Goal: Task Accomplishment & Management: Complete application form

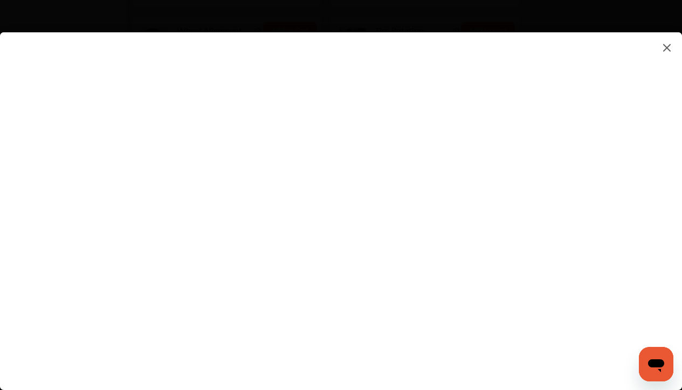
scroll to position [809, 0]
click at [401, 326] on flutter-view at bounding box center [341, 200] width 682 height 336
type input "**********"
click at [678, 348] on div at bounding box center [341, 211] width 682 height 358
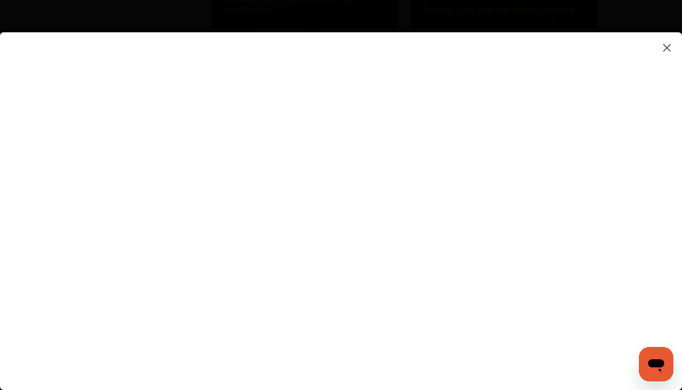
click at [610, 292] on flutter-view "**********" at bounding box center [341, 200] width 682 height 336
click at [648, 262] on flutter-view at bounding box center [341, 200] width 682 height 336
click at [604, 203] on flutter-view at bounding box center [341, 200] width 682 height 336
drag, startPoint x: 679, startPoint y: 210, endPoint x: 679, endPoint y: 365, distance: 155.3
click at [679, 348] on flutter-view at bounding box center [341, 200] width 682 height 336
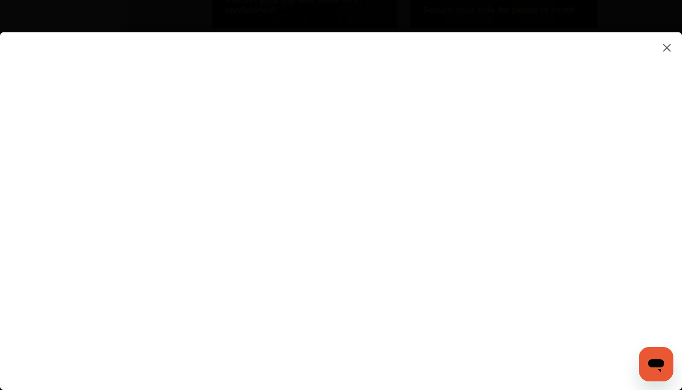
click at [680, 278] on flutter-view at bounding box center [341, 200] width 682 height 336
click at [592, 214] on flutter-view at bounding box center [341, 200] width 682 height 336
click at [606, 210] on flutter-view at bounding box center [341, 200] width 682 height 336
click at [425, 267] on flutter-view at bounding box center [341, 200] width 682 height 336
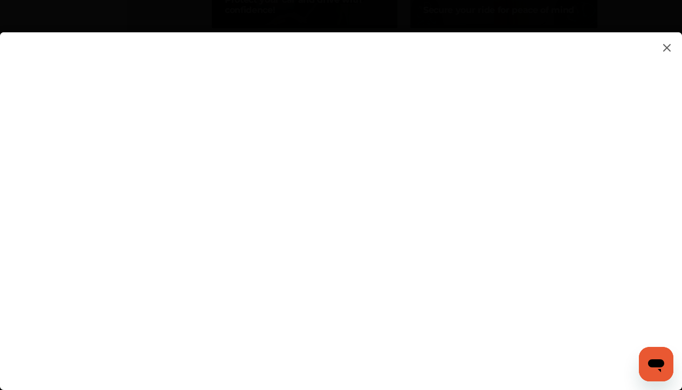
click at [425, 267] on flutter-view at bounding box center [341, 200] width 682 height 336
type textarea "**********"
click at [453, 292] on flutter-view "**********" at bounding box center [341, 200] width 682 height 336
click at [438, 295] on flutter-view at bounding box center [341, 200] width 682 height 336
type input "*"
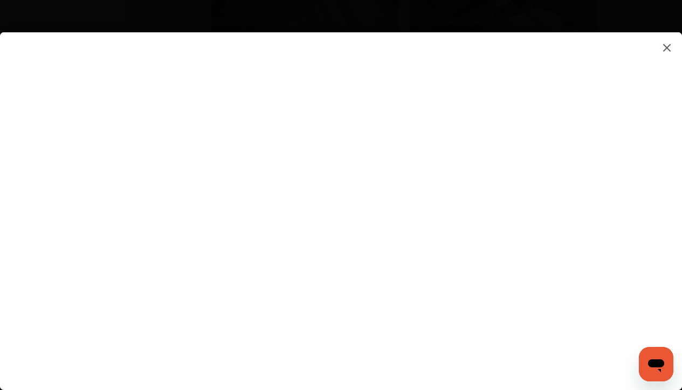
scroll to position [1504, 0]
click at [680, 337] on flutter-view at bounding box center [341, 200] width 682 height 336
click at [609, 251] on flutter-view at bounding box center [341, 200] width 682 height 336
click at [415, 145] on flutter-view at bounding box center [341, 200] width 682 height 336
